Goal: Task Accomplishment & Management: Manage account settings

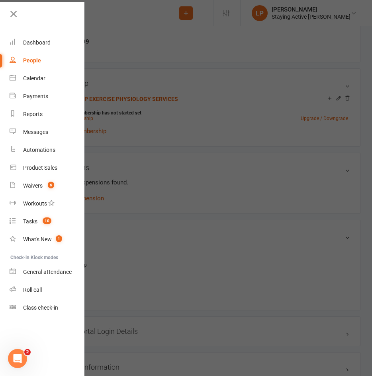
click at [105, 34] on div at bounding box center [186, 188] width 372 height 376
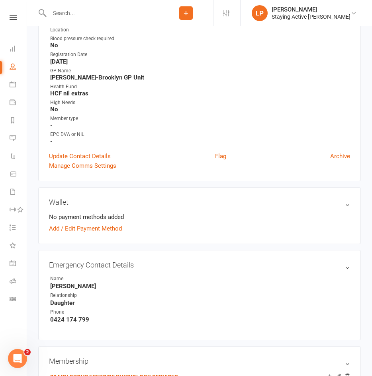
scroll to position [239, 0]
click at [59, 21] on div at bounding box center [98, 13] width 121 height 26
click at [66, 11] on input "text" at bounding box center [103, 13] width 112 height 11
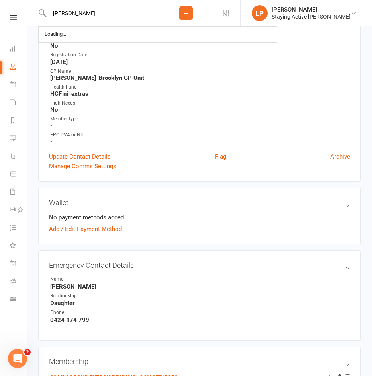
type input "[PERSON_NAME]"
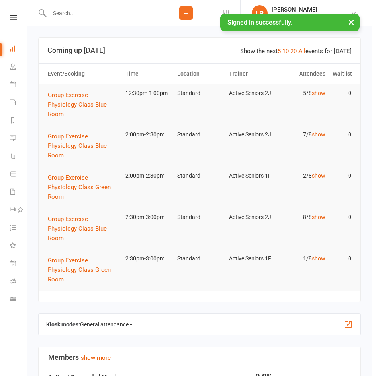
click at [97, 16] on input "text" at bounding box center [103, 13] width 112 height 11
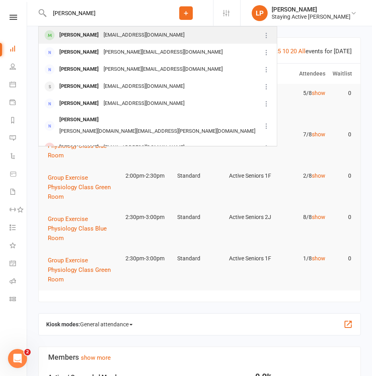
type input "angela ture"
click at [101, 37] on div "angtur@optusnet.com.au" at bounding box center [144, 35] width 86 height 12
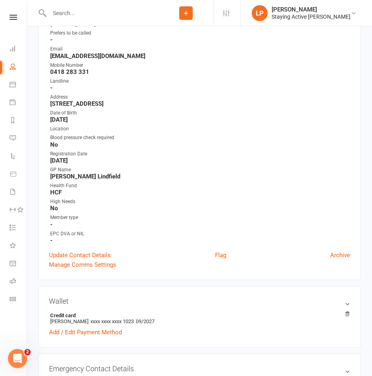
scroll to position [119, 0]
click at [90, 256] on link "Update Contact Details" at bounding box center [80, 256] width 62 height 10
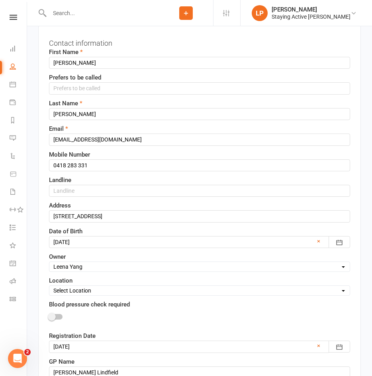
scroll to position [37, 0]
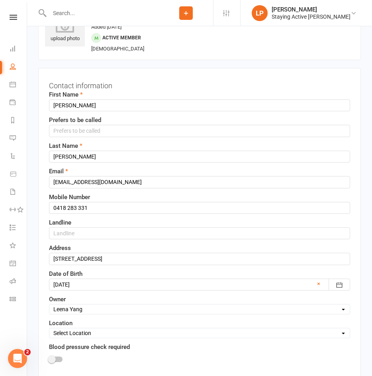
click at [80, 309] on select "Select Owner Active Seniors 1F Suzy Oglesby Lewis Pedder Carla Riccobon Emily K…" at bounding box center [199, 309] width 300 height 9
select select "2"
click at [49, 305] on select "Select Owner Active Seniors 1F Suzy Oglesby Lewis Pedder Carla Riccobon Emily K…" at bounding box center [199, 309] width 300 height 9
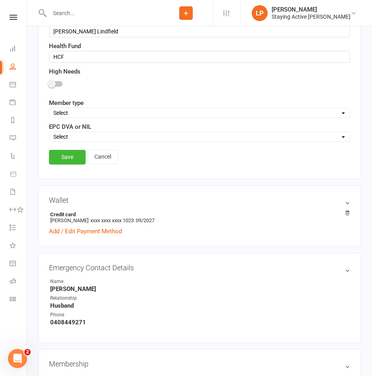
scroll to position [435, 0]
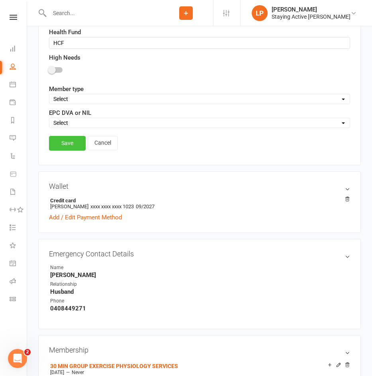
click at [60, 148] on link "Save" at bounding box center [67, 143] width 37 height 14
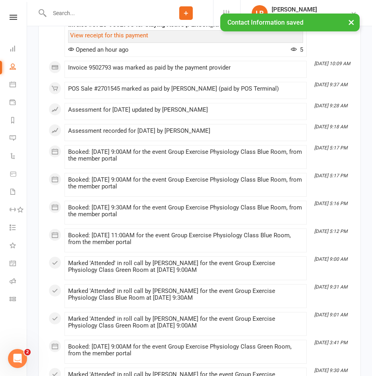
scroll to position [992, 0]
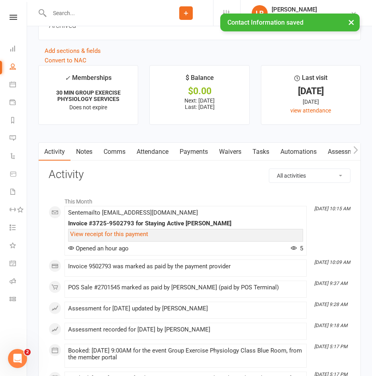
click at [331, 153] on link "Assessments" at bounding box center [346, 152] width 49 height 18
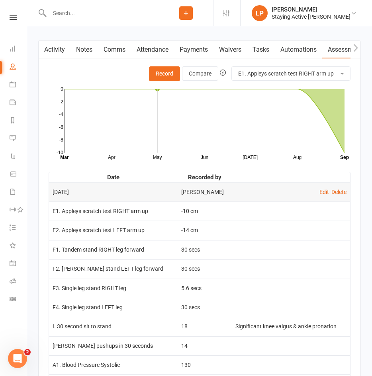
scroll to position [1233, 0]
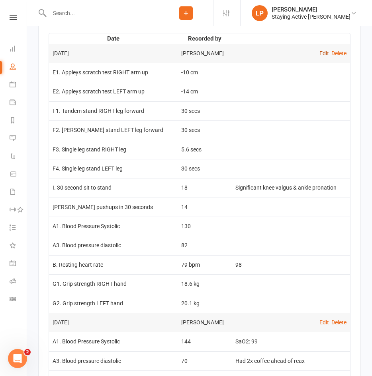
click at [322, 56] on link "Edit" at bounding box center [324, 53] width 10 height 6
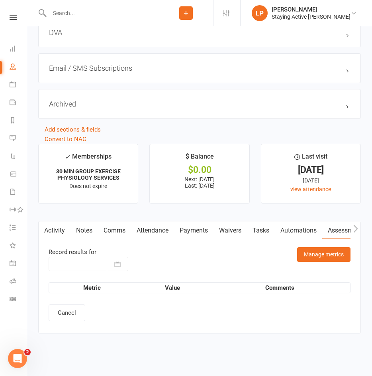
type input "17 Sep 2025"
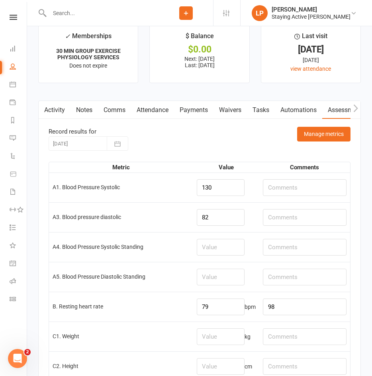
scroll to position [1034, 0]
click at [299, 196] on input "text" at bounding box center [305, 187] width 84 height 17
drag, startPoint x: 318, startPoint y: 192, endPoint x: 192, endPoint y: 193, distance: 125.7
click at [192, 193] on tr "A1. Blood Pressure Systolic 130 Post Ex: Rec:" at bounding box center [199, 187] width 301 height 30
type input "Post Ex: Rec:"
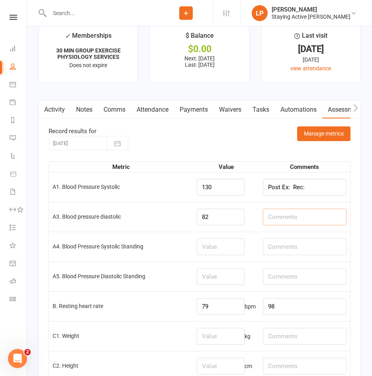
click at [317, 216] on input "text" at bounding box center [305, 217] width 84 height 17
paste input "Post Ex: Rec:"
type input "Post Ex: Rec:"
click at [291, 190] on input "Post Ex: Rec:" at bounding box center [305, 187] width 84 height 17
click at [339, 189] on input "Post Ex: 156 Rec:" at bounding box center [305, 187] width 84 height 17
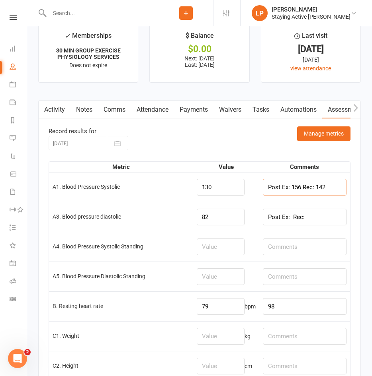
type input "Post Ex: 156 Rec: 142"
click at [292, 223] on input "Post Ex: Rec:" at bounding box center [305, 217] width 84 height 17
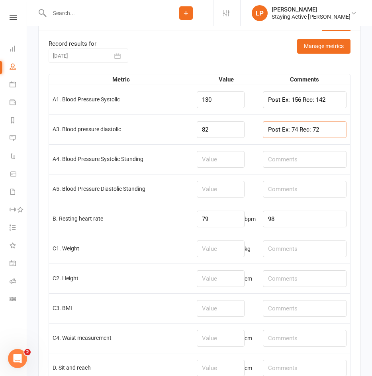
scroll to position [1154, 0]
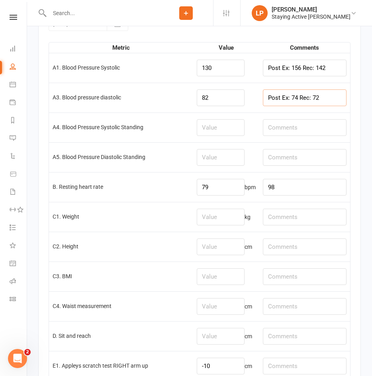
type input "Post Ex: 74 Rec: 72"
click at [294, 196] on input "98" at bounding box center [305, 187] width 84 height 17
drag, startPoint x: 305, startPoint y: 190, endPoint x: 355, endPoint y: 191, distance: 50.1
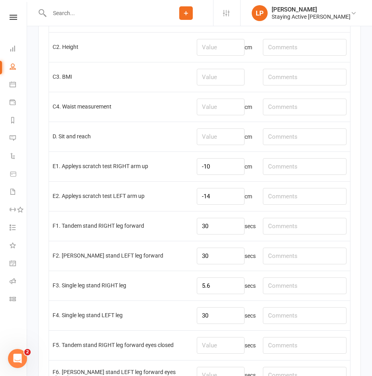
scroll to position [1352, 0]
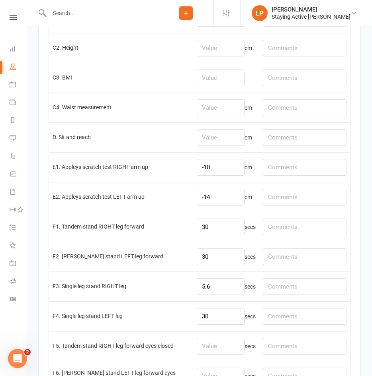
type input "98% Post Ex HR: 81 bpm, SpO2: 98%"
click at [222, 144] on input "number" at bounding box center [221, 137] width 48 height 17
type input "-6"
click at [325, 140] on input "text" at bounding box center [305, 137] width 84 height 17
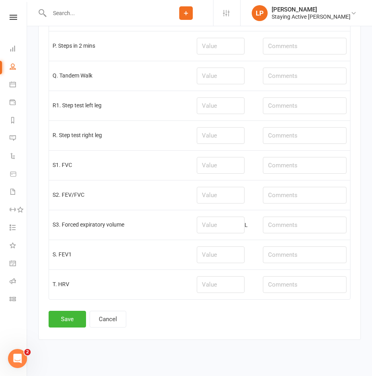
scroll to position [2081, 0]
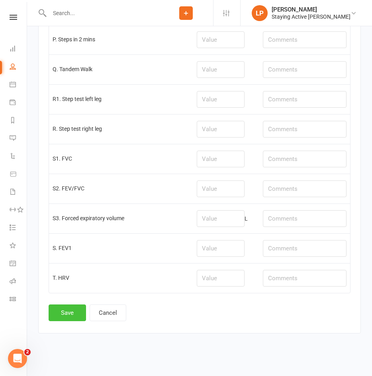
type input "l: - 7cm, R: - 5cm"
click at [62, 315] on button "Save" at bounding box center [67, 313] width 37 height 17
